Goal: Transaction & Acquisition: Purchase product/service

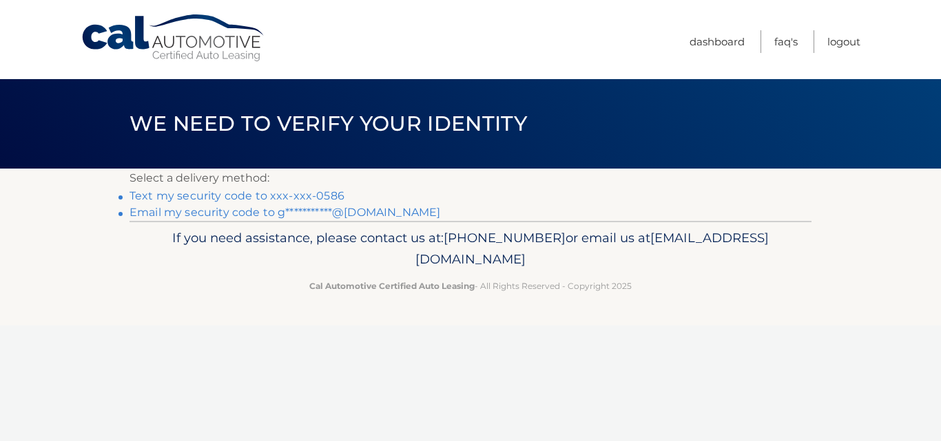
click at [199, 194] on link "Text my security code to xxx-xxx-0586" at bounding box center [236, 195] width 215 height 13
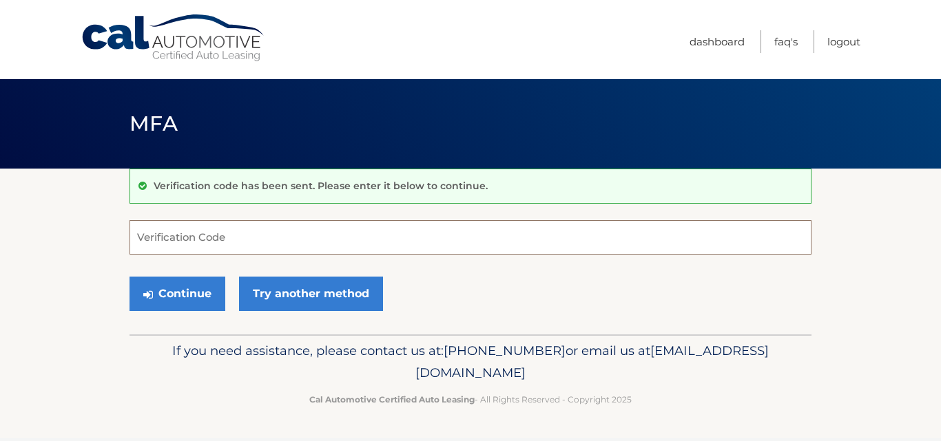
click at [196, 230] on input "Verification Code" at bounding box center [470, 237] width 682 height 34
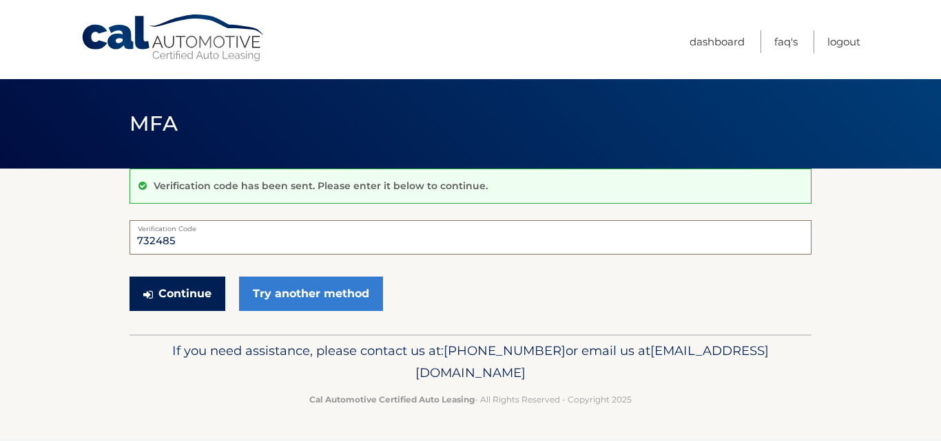
type input "732485"
click at [182, 297] on button "Continue" at bounding box center [177, 294] width 96 height 34
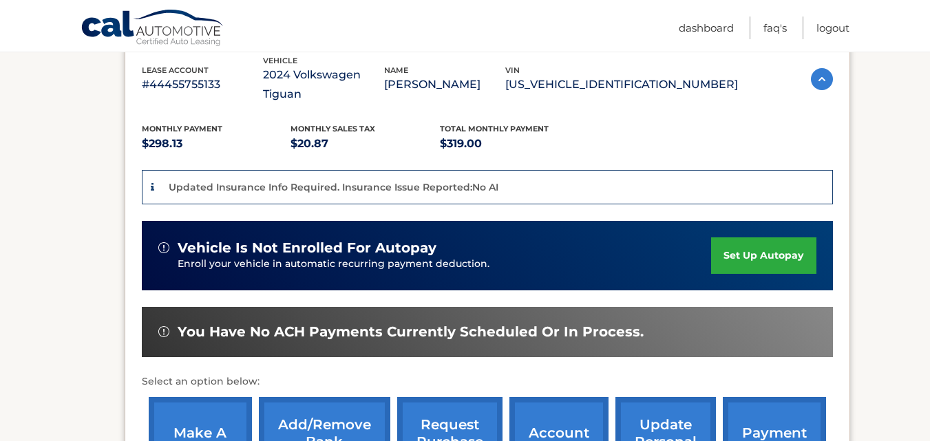
scroll to position [275, 0]
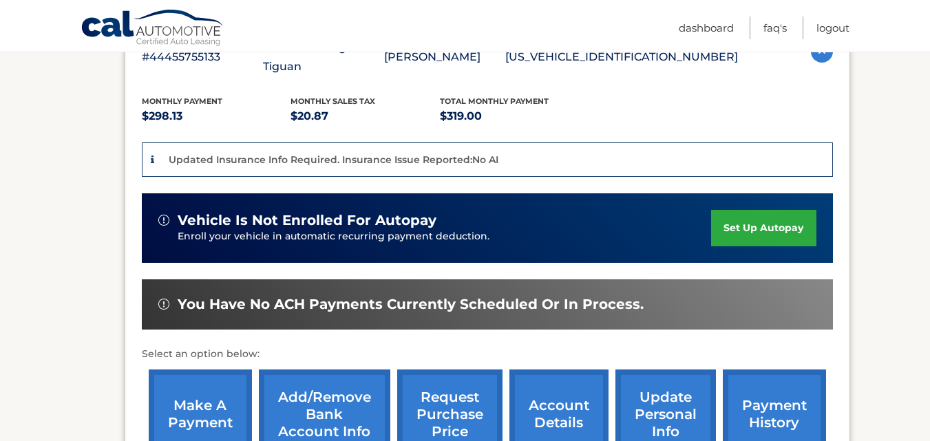
click at [211, 388] on link "make a payment" at bounding box center [200, 415] width 103 height 90
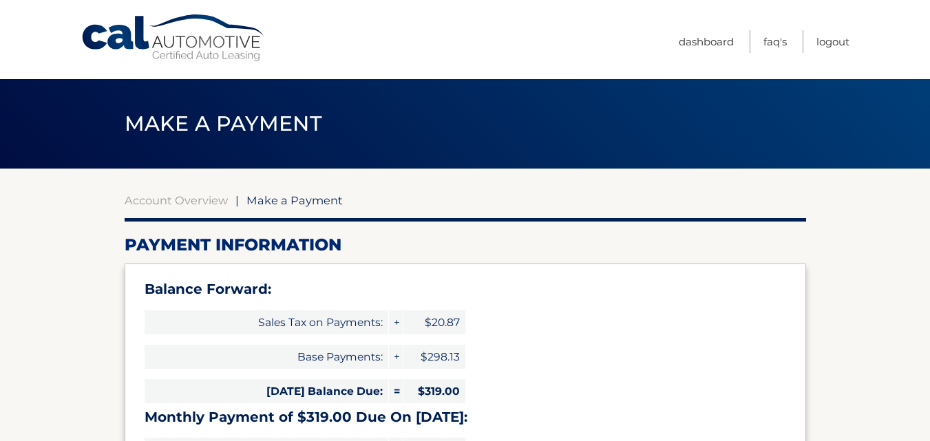
select select "ZjMwNTE5ZTYtNjk0Yy00YmVlLWE1NGUtZGVjZDVhMTM3NmE2"
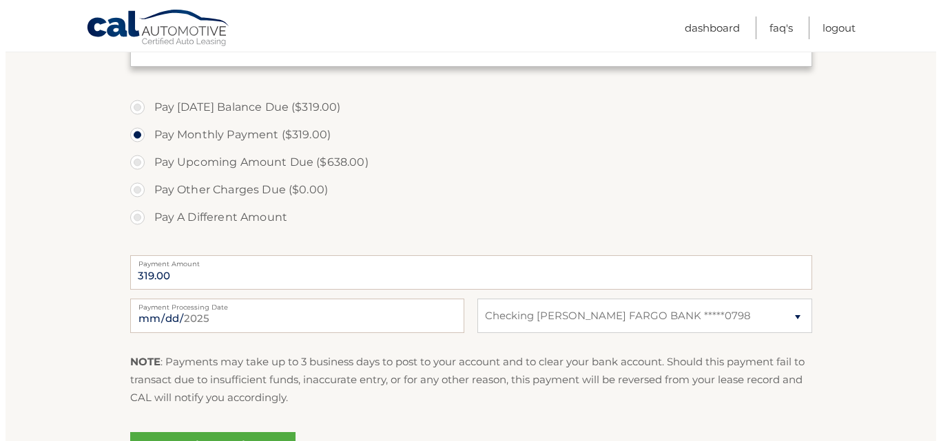
scroll to position [523, 0]
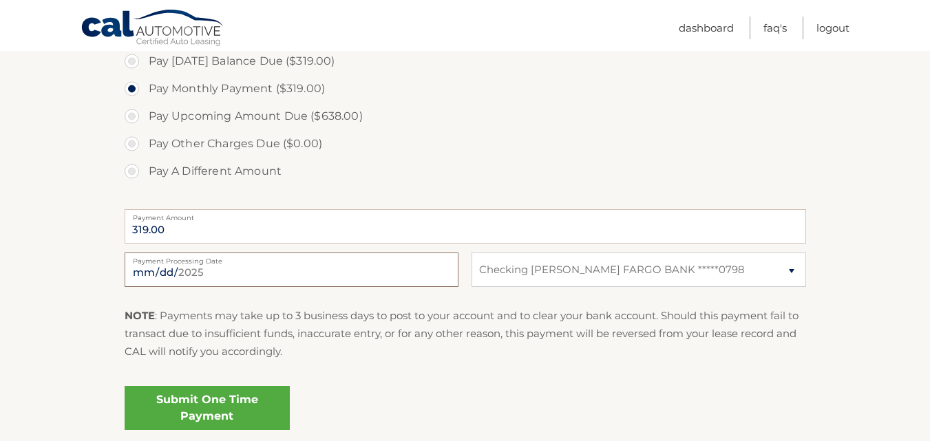
click at [300, 271] on input "2025-08-31" at bounding box center [292, 270] width 334 height 34
type input "2025-09-05"
click at [216, 404] on link "Submit One Time Payment" at bounding box center [207, 408] width 165 height 44
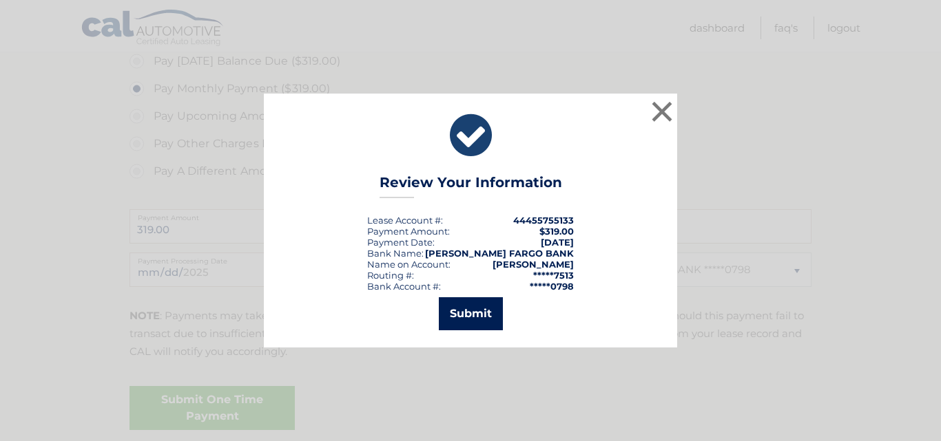
click at [466, 315] on button "Submit" at bounding box center [471, 313] width 64 height 33
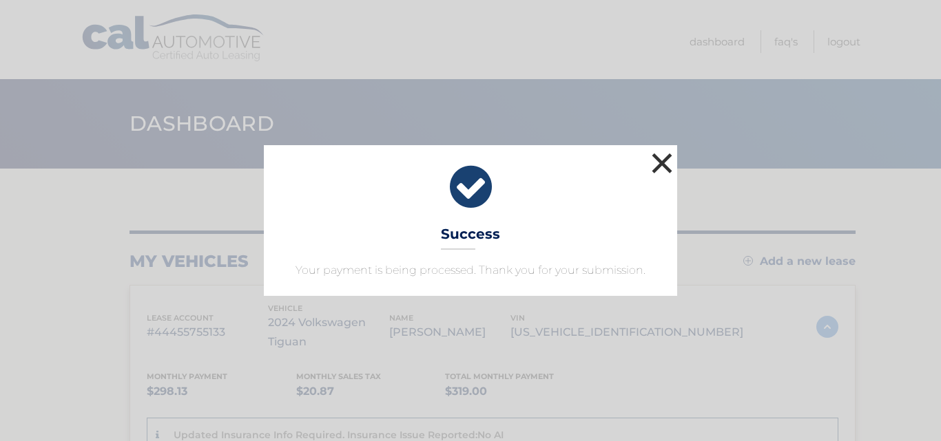
click at [665, 158] on button "×" at bounding box center [662, 163] width 28 height 28
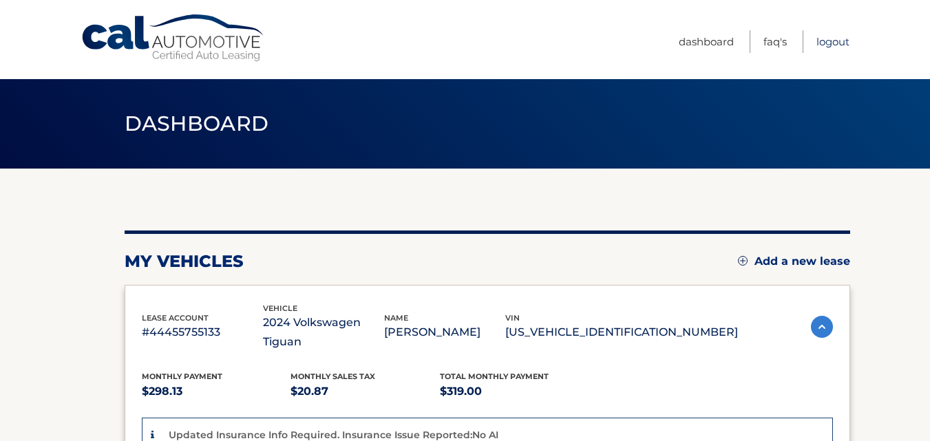
click at [835, 41] on link "Logout" at bounding box center [833, 41] width 33 height 23
